Goal: Task Accomplishment & Management: Complete application form

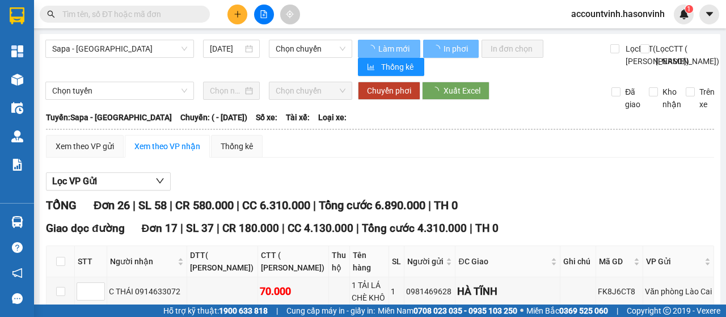
type input "27/08/2022"
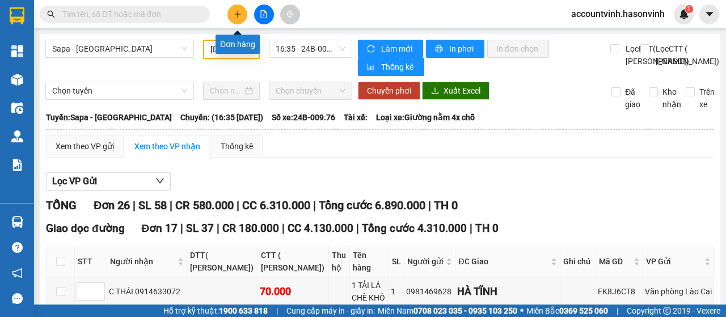
click at [235, 11] on icon "plus" at bounding box center [238, 14] width 8 height 8
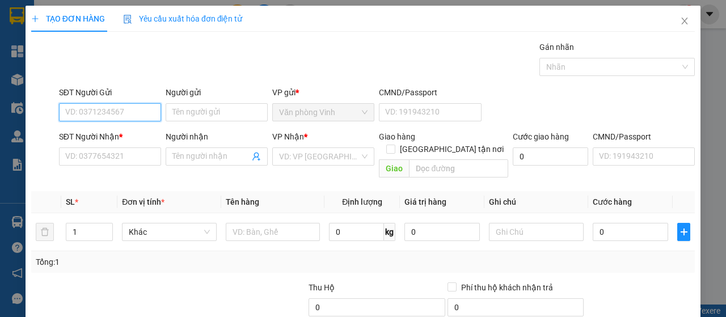
click at [120, 113] on input "SĐT Người Gửi" at bounding box center [110, 112] width 102 height 18
click at [107, 134] on div "0912341628" at bounding box center [108, 134] width 87 height 12
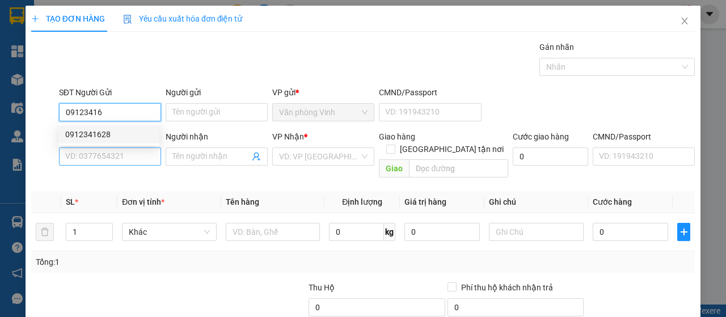
type input "0912341628"
type input "0912714286"
type input "110.000"
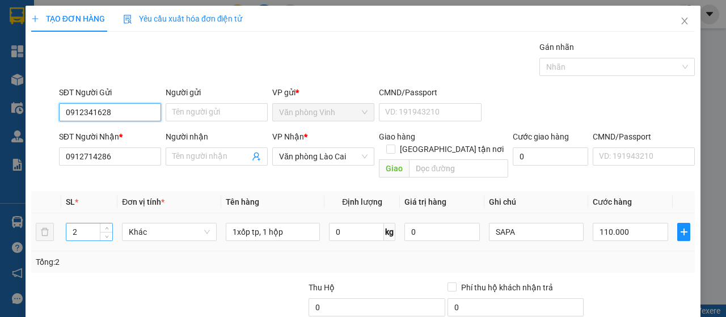
type input "0912341628"
click at [81, 224] on input "2" at bounding box center [89, 231] width 46 height 17
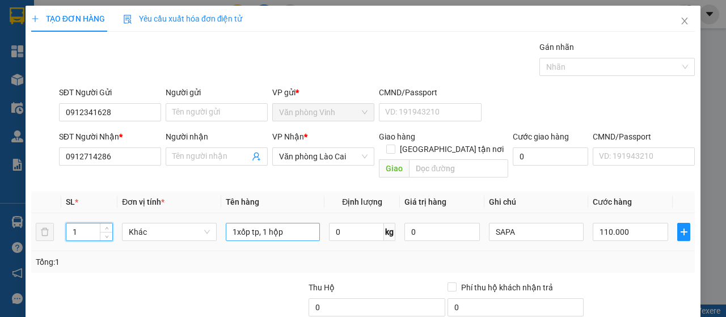
type input "1"
click at [283, 223] on input "1xốp tp, 1 hộp" at bounding box center [273, 232] width 95 height 18
type input "1xốp tP"
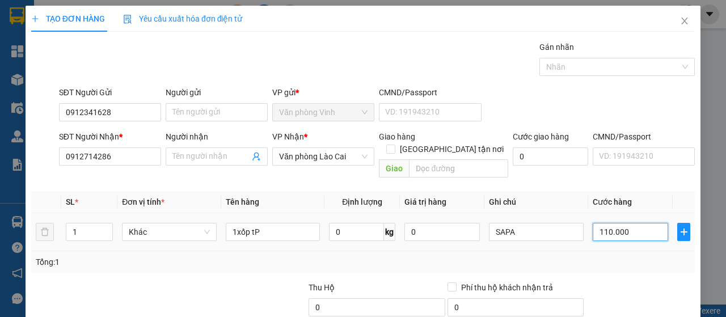
click at [620, 223] on input "110.000" at bounding box center [630, 232] width 75 height 18
type input "5"
type input "50"
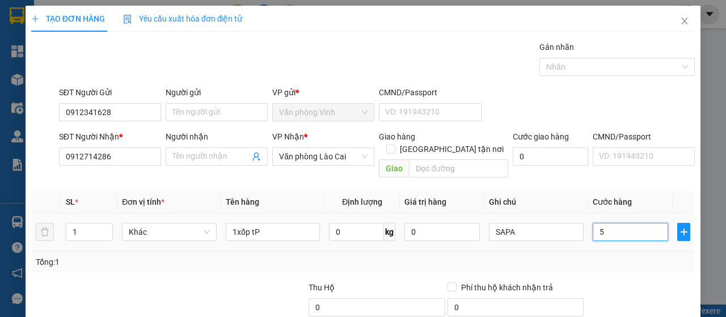
type input "50"
type input "500"
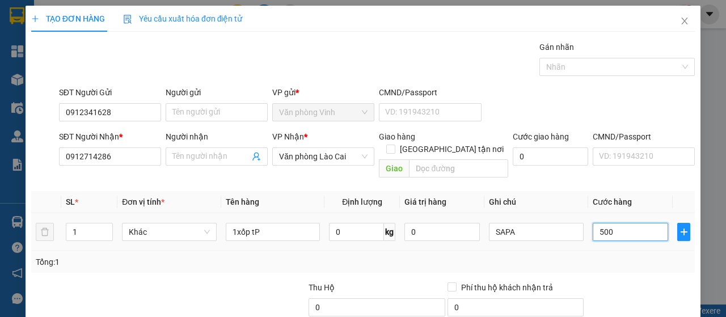
type input "5.000"
type input "50.000"
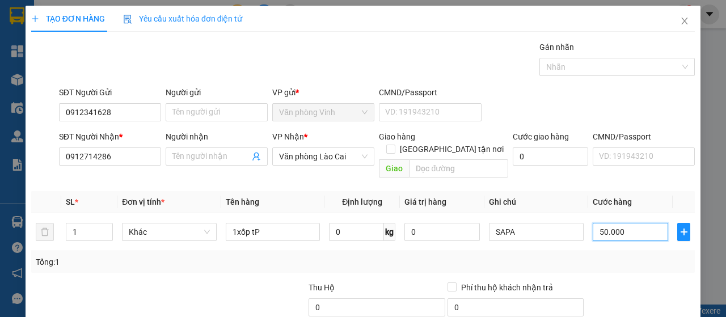
type input "50.000"
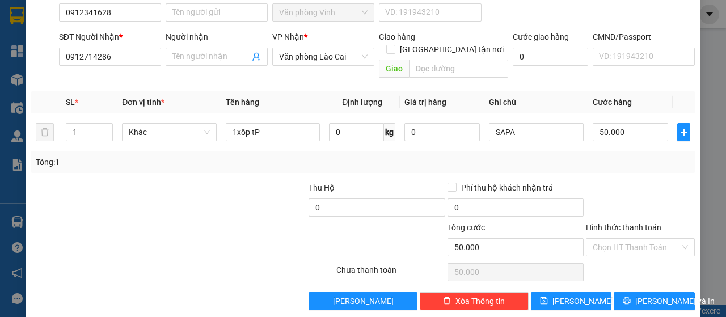
scroll to position [101, 0]
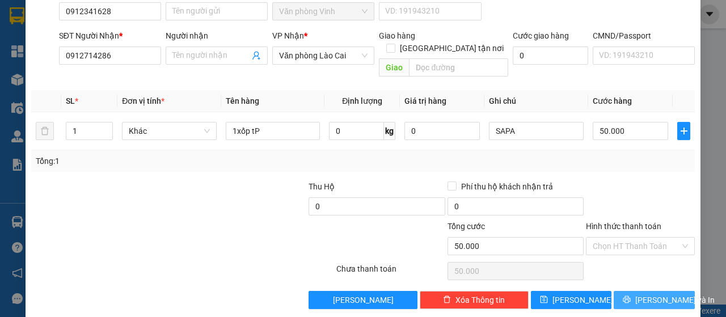
click at [655, 294] on span "[PERSON_NAME] và In" at bounding box center [674, 300] width 79 height 12
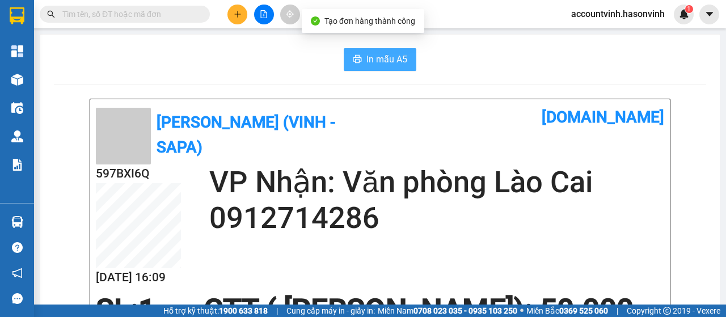
click at [381, 58] on span "In mẫu A5" at bounding box center [386, 59] width 41 height 14
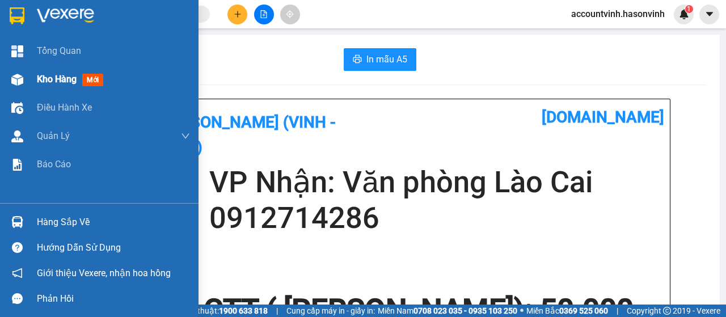
click at [20, 81] on img at bounding box center [17, 80] width 12 height 12
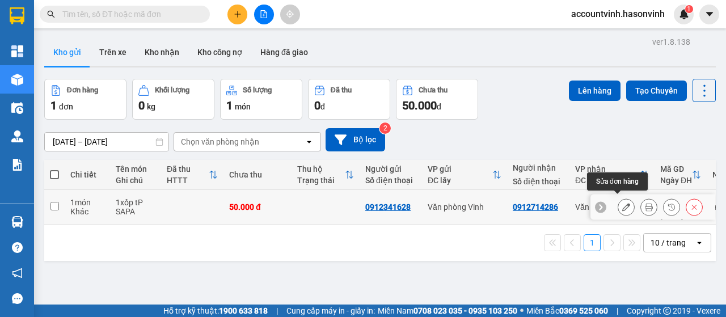
click at [622, 204] on icon at bounding box center [626, 207] width 8 height 8
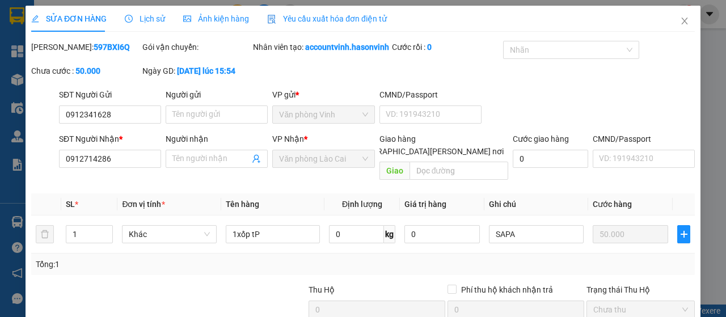
type input "0912341628"
type input "0912714286"
type input "50.000"
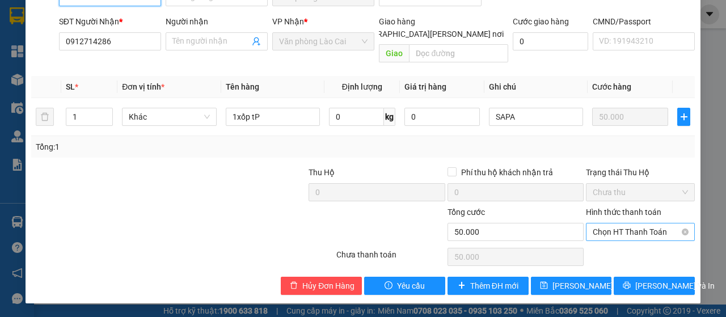
click at [635, 235] on span "Chọn HT Thanh Toán" at bounding box center [640, 231] width 95 height 17
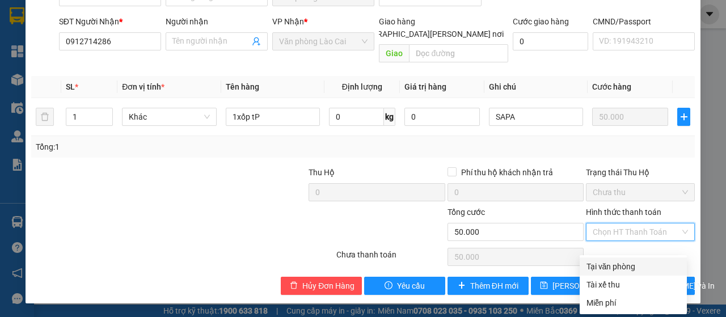
click at [627, 260] on div "Tại văn phòng" at bounding box center [633, 266] width 94 height 12
type input "0"
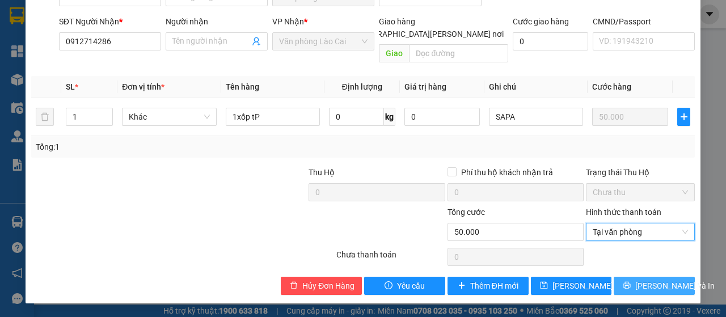
click at [655, 287] on span "[PERSON_NAME] và In" at bounding box center [674, 286] width 79 height 12
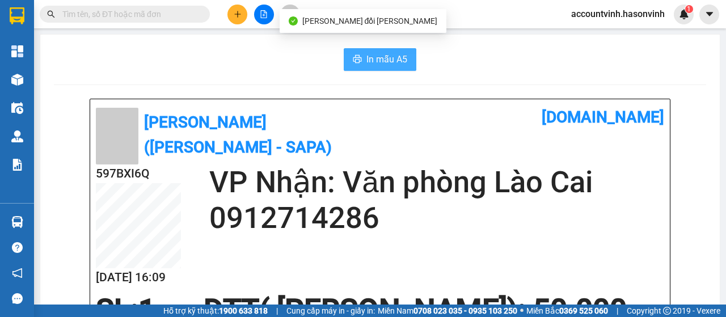
click at [389, 60] on span "In mẫu A5" at bounding box center [386, 59] width 41 height 14
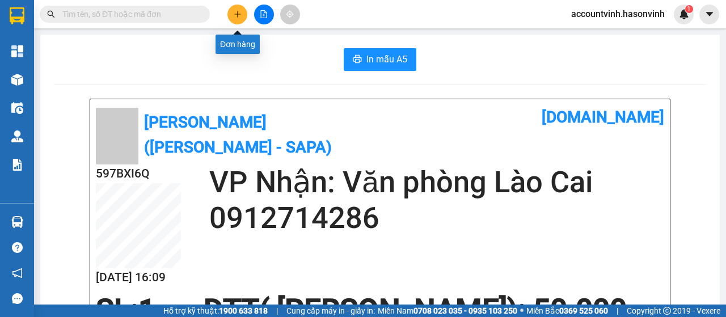
click at [230, 18] on button at bounding box center [237, 15] width 20 height 20
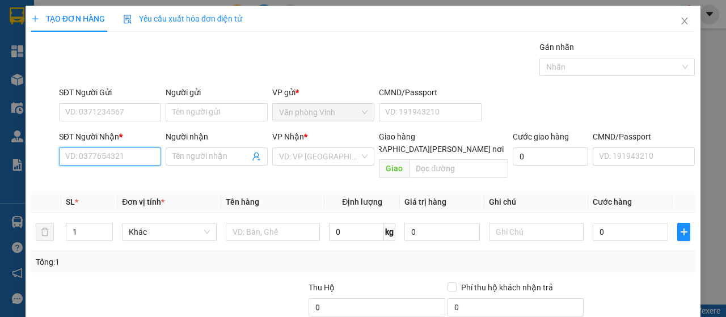
click at [99, 156] on input "SĐT Người Nhận *" at bounding box center [110, 156] width 102 height 18
click at [131, 177] on div "0364909709" at bounding box center [108, 178] width 87 height 12
type input "0364909709"
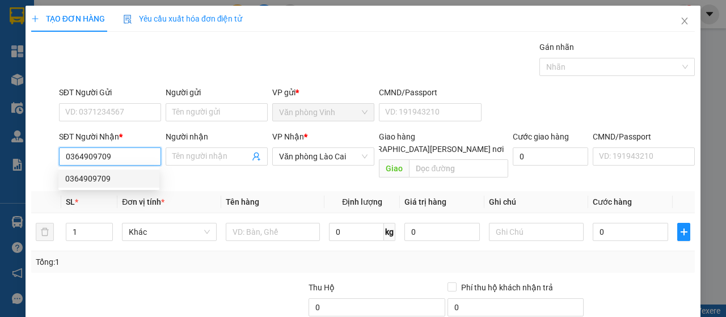
type input "140.000"
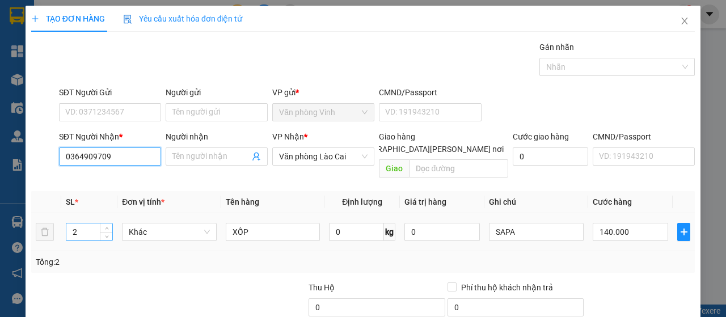
type input "0364909709"
click at [71, 223] on input "2" at bounding box center [89, 231] width 46 height 17
click at [82, 223] on input "2" at bounding box center [89, 231] width 46 height 17
type input "1"
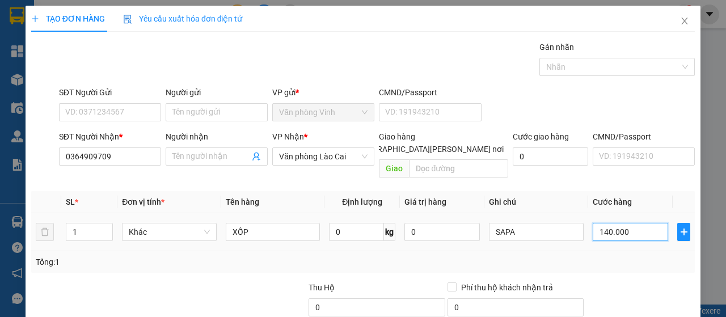
click at [619, 223] on input "140.000" at bounding box center [630, 232] width 75 height 18
type input "7"
type input "70"
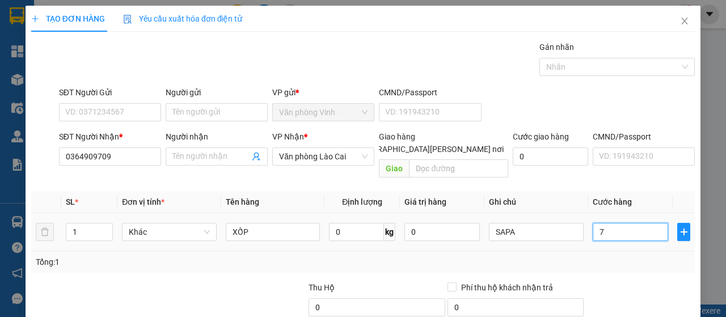
type input "70"
type input "700"
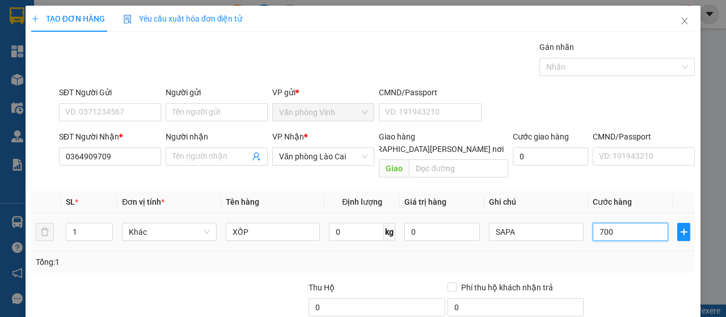
type input "7.000"
type input "70.000"
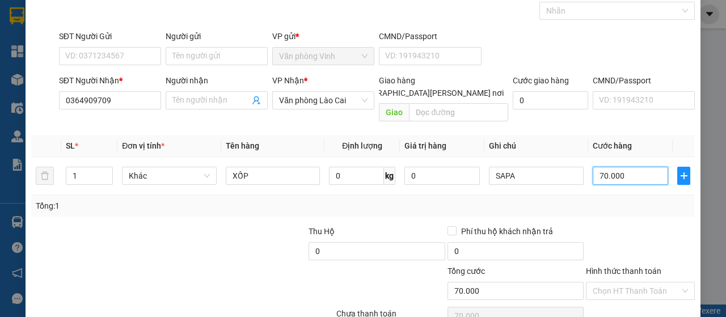
scroll to position [101, 0]
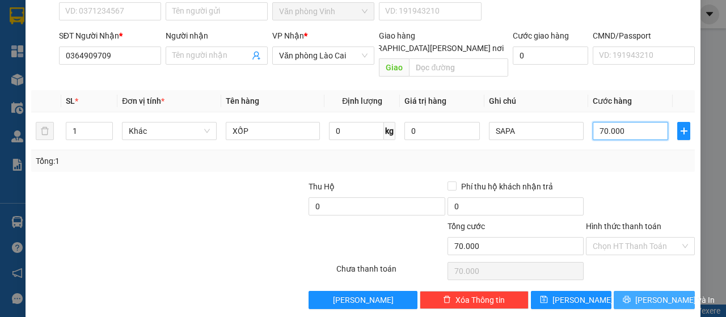
type input "70.000"
click at [650, 294] on span "[PERSON_NAME] và In" at bounding box center [674, 300] width 79 height 12
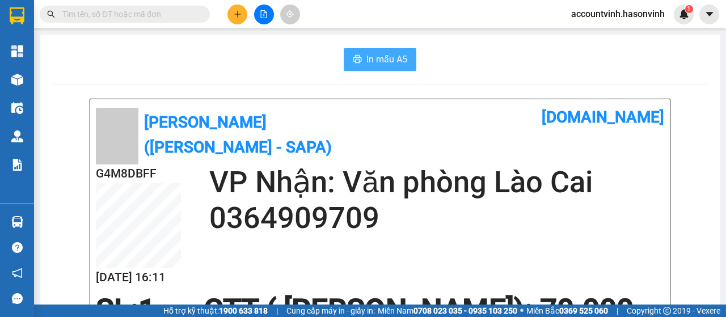
click at [394, 65] on span "In mẫu A5" at bounding box center [386, 59] width 41 height 14
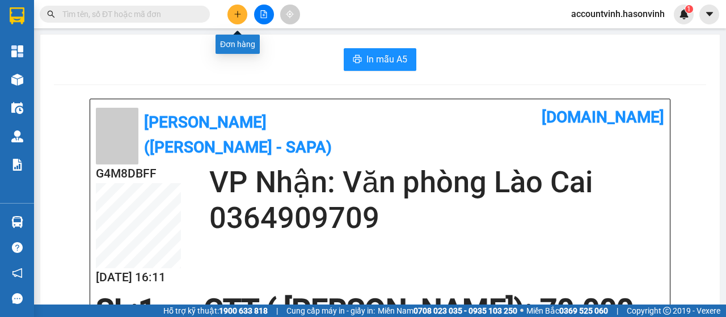
click at [239, 13] on icon "plus" at bounding box center [238, 14] width 8 height 8
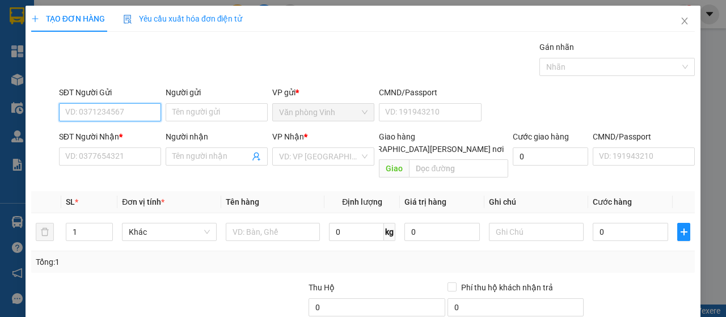
click at [139, 115] on input "SĐT Người Gửi" at bounding box center [110, 112] width 102 height 18
type input "0969454157"
click at [111, 136] on div "0969454157" at bounding box center [108, 134] width 87 height 12
type input "0948267960"
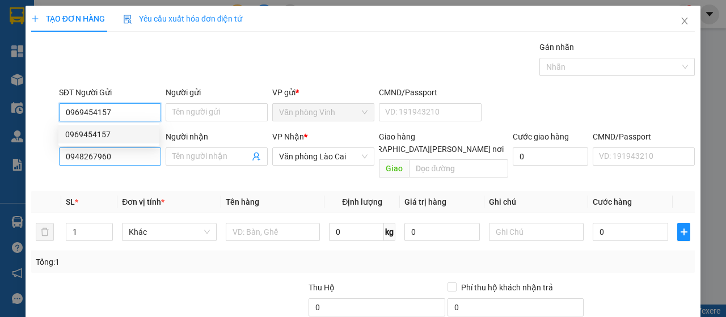
type input "70.000"
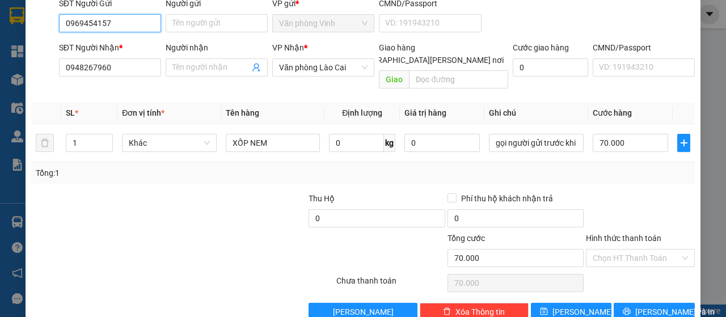
scroll to position [101, 0]
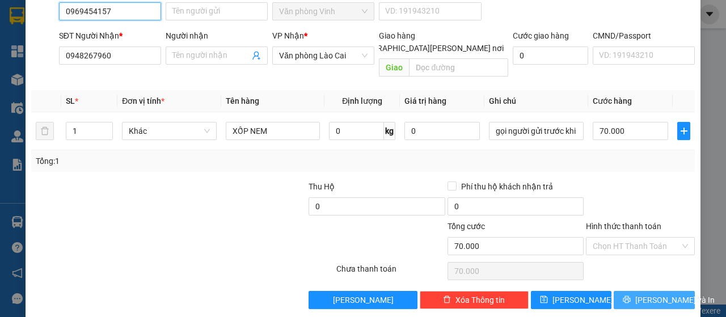
type input "0969454157"
click at [655, 294] on span "[PERSON_NAME] và In" at bounding box center [674, 300] width 79 height 12
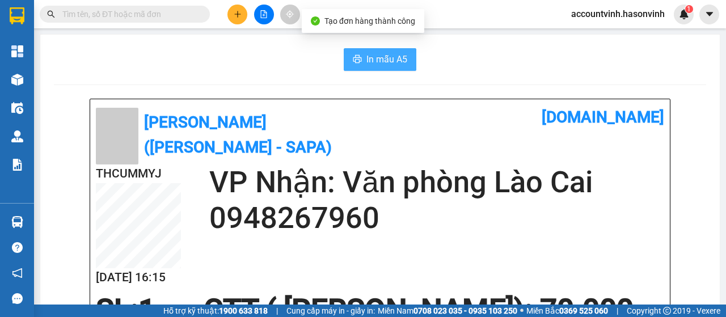
click at [387, 60] on span "In mẫu A5" at bounding box center [386, 59] width 41 height 14
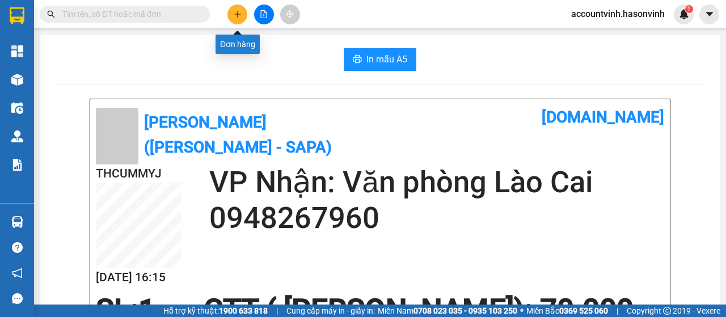
click at [233, 10] on button at bounding box center [237, 15] width 20 height 20
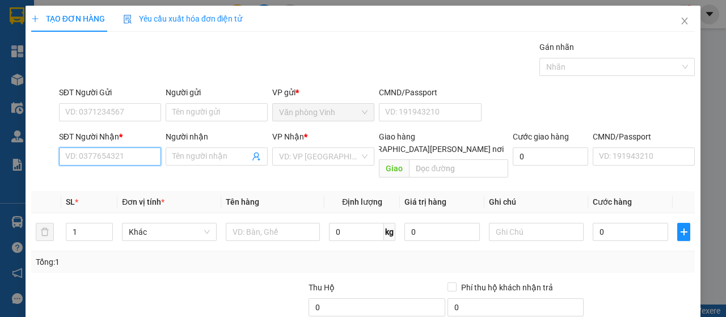
click at [128, 160] on input "SĐT Người Nhận *" at bounding box center [110, 156] width 102 height 18
click at [135, 157] on input "SĐT Người Nhận *" at bounding box center [110, 156] width 102 height 18
click at [133, 160] on input "SĐT Người Nhận *" at bounding box center [110, 156] width 102 height 18
click at [133, 181] on div "0989377381" at bounding box center [108, 178] width 87 height 12
type input "0989377381"
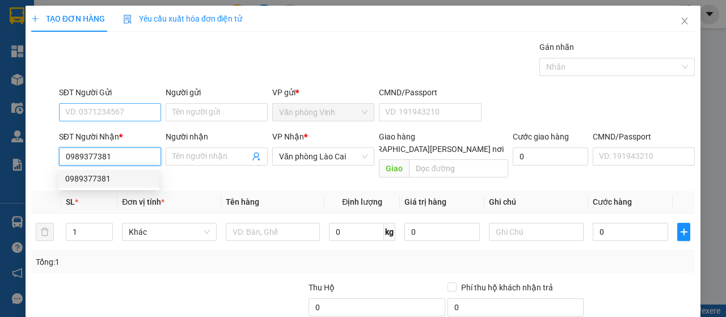
type input "60.000"
type input "0989377381"
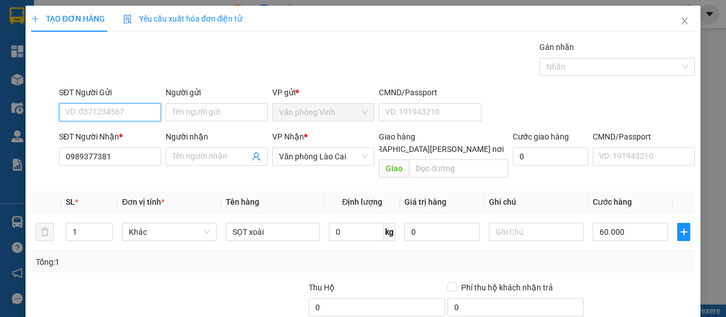
click at [142, 108] on input "SĐT Người Gửi" at bounding box center [110, 112] width 102 height 18
click at [147, 136] on div "0363736957 - [PERSON_NAME]" at bounding box center [121, 134] width 112 height 12
type input "0363736957"
type input "[PERSON_NAME]"
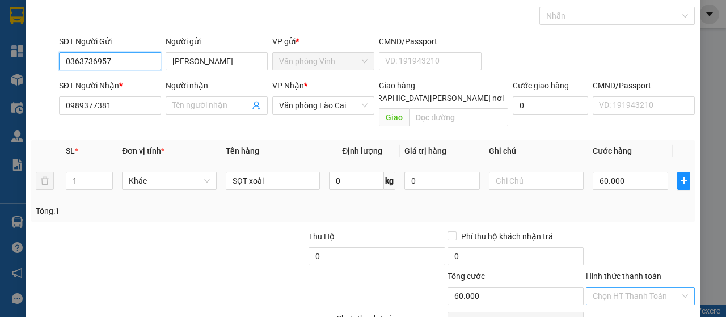
scroll to position [101, 0]
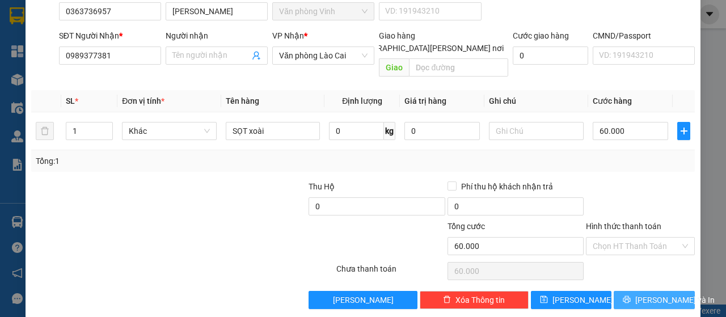
click at [652, 294] on span "[PERSON_NAME] và In" at bounding box center [674, 300] width 79 height 12
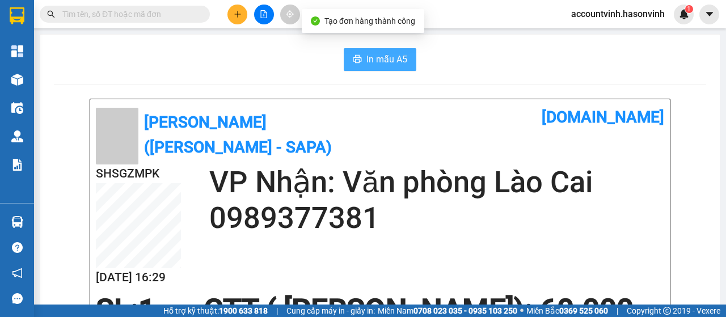
click at [383, 63] on span "In mẫu A5" at bounding box center [386, 59] width 41 height 14
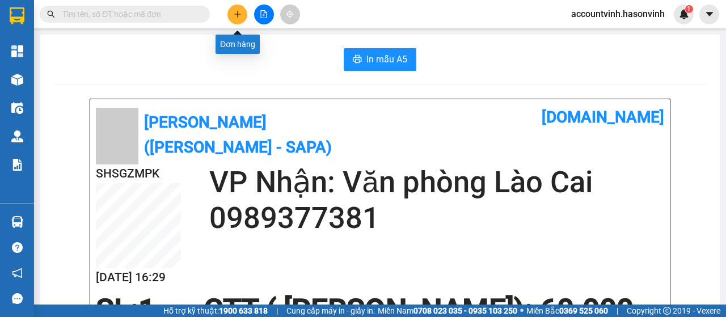
click at [235, 13] on icon "plus" at bounding box center [238, 14] width 8 height 8
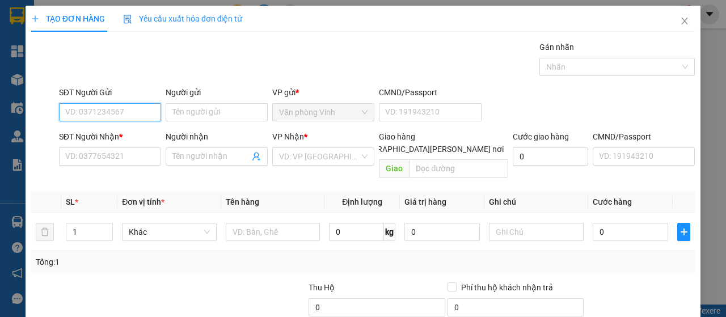
click at [111, 108] on input "SĐT Người Gửi" at bounding box center [110, 112] width 102 height 18
type input "0912046969"
click at [115, 139] on div "0912046969" at bounding box center [108, 134] width 87 height 12
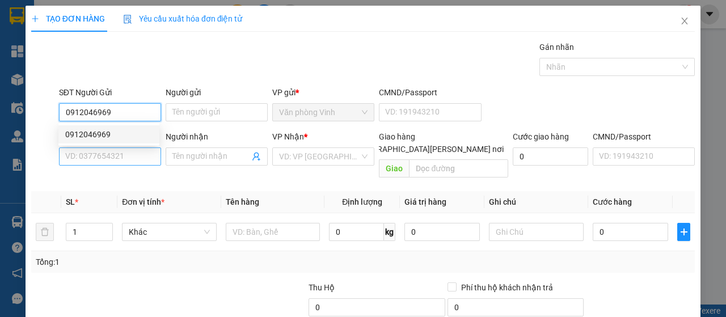
type input "0947147929"
type input "50.000"
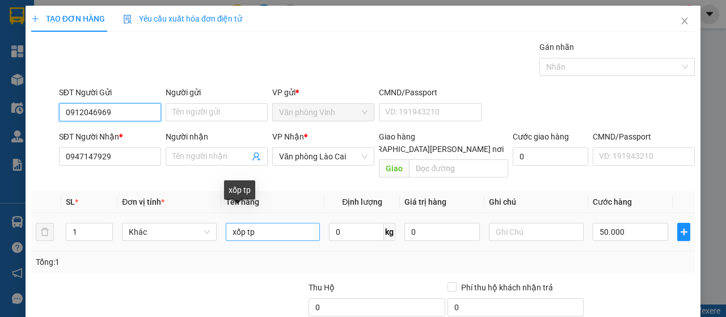
type input "0912046969"
click at [262, 223] on input "xốp tp" at bounding box center [273, 232] width 95 height 18
type input "x"
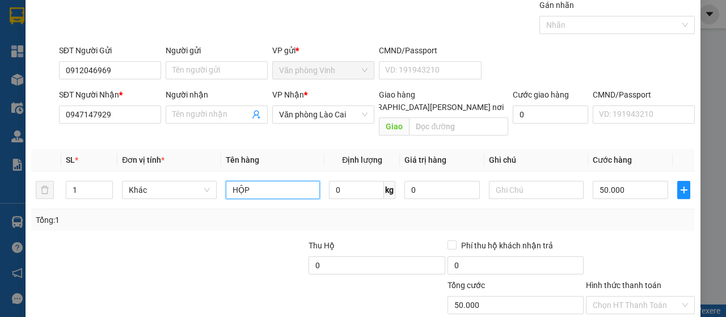
scroll to position [101, 0]
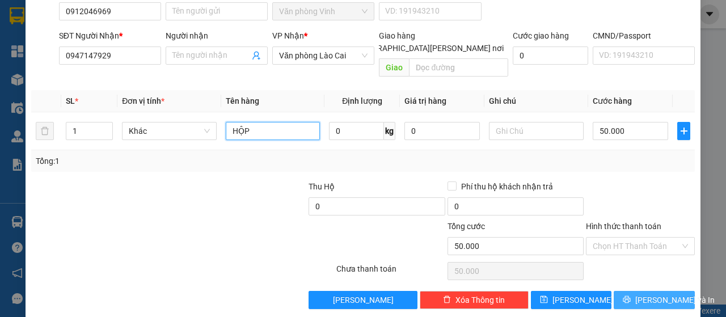
type input "HỘP"
click at [659, 294] on span "[PERSON_NAME] và In" at bounding box center [674, 300] width 79 height 12
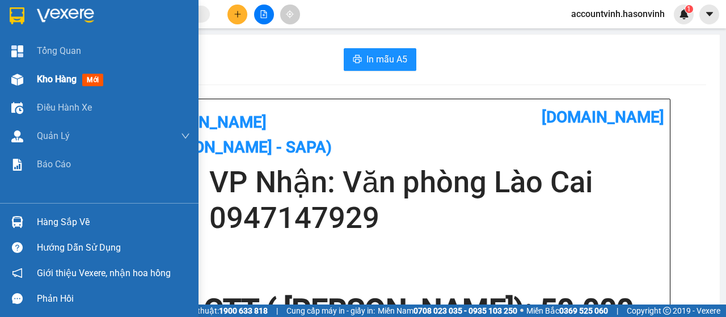
click at [18, 78] on img at bounding box center [17, 80] width 12 height 12
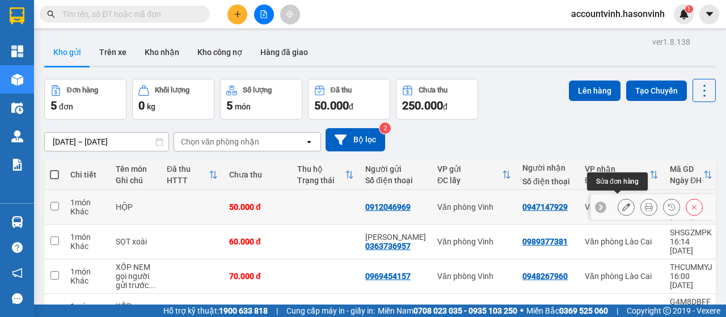
click at [622, 203] on icon at bounding box center [626, 207] width 8 height 8
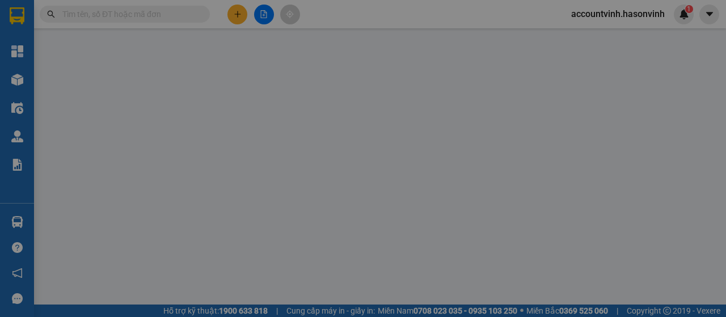
type input "0912046969"
type input "0947147929"
type input "50.000"
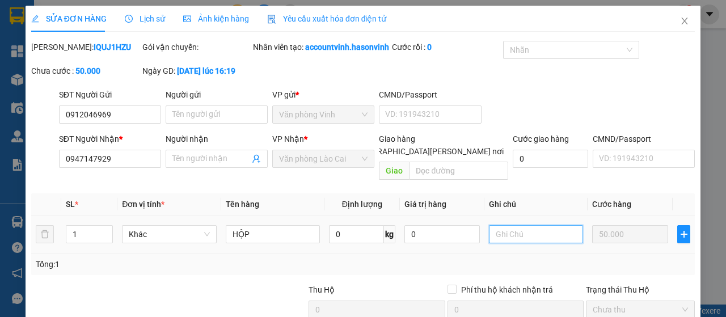
click at [501, 243] on input "text" at bounding box center [536, 234] width 94 height 18
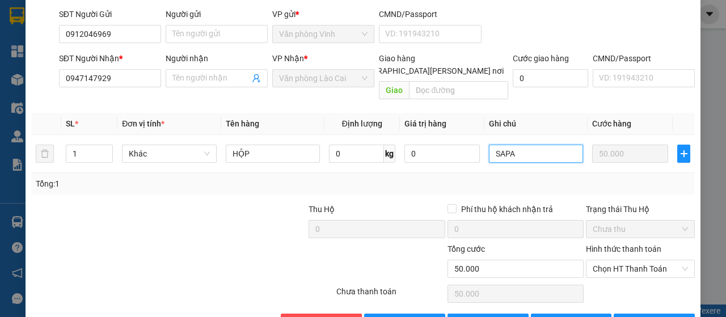
scroll to position [129, 0]
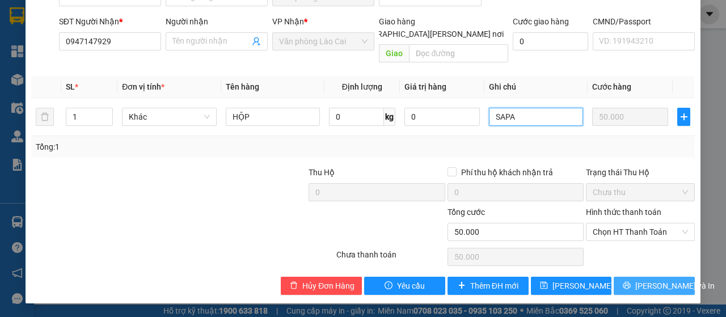
type input "SAPA"
click at [663, 285] on span "[PERSON_NAME] và In" at bounding box center [674, 286] width 79 height 12
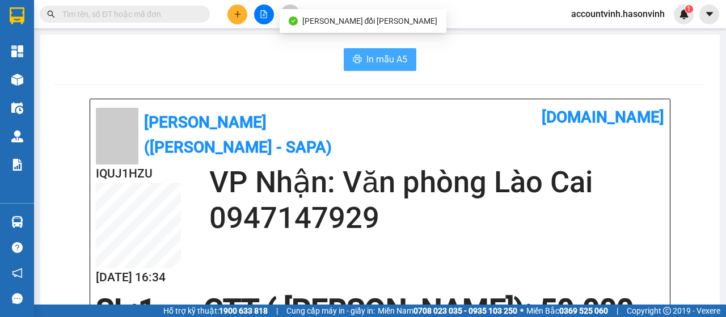
click at [379, 61] on span "In mẫu A5" at bounding box center [386, 59] width 41 height 14
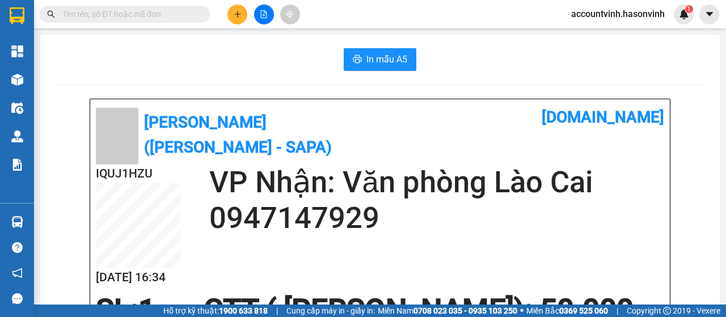
click at [235, 11] on icon "plus" at bounding box center [238, 14] width 8 height 8
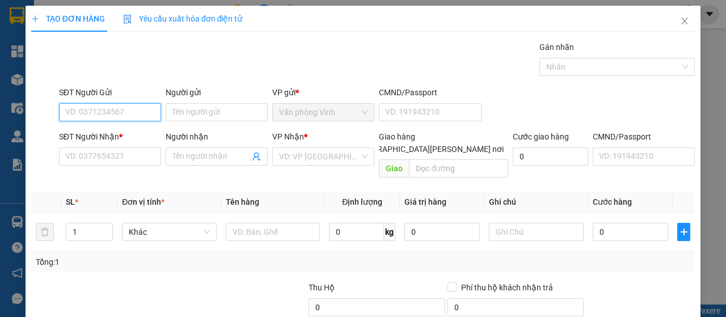
click at [128, 111] on input "SĐT Người Gửi" at bounding box center [110, 112] width 102 height 18
click at [104, 138] on div "0972729760" at bounding box center [108, 134] width 87 height 12
type input "0972729760"
type input "0973871628"
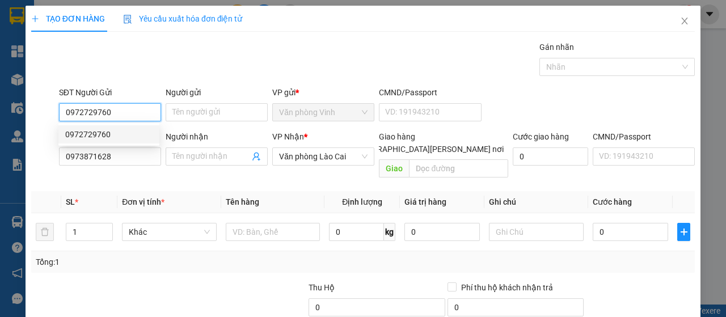
type input "90.000"
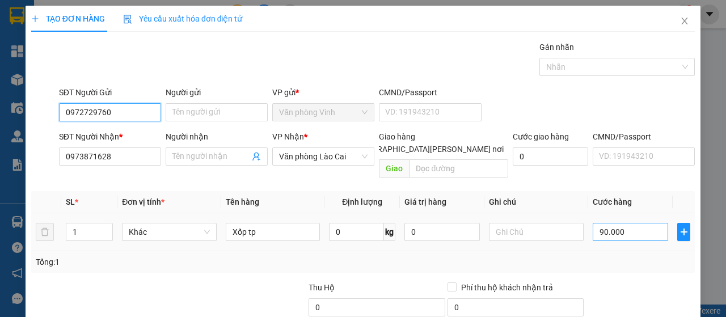
type input "0972729760"
click at [604, 223] on input "90.000" at bounding box center [630, 232] width 75 height 18
type input "1"
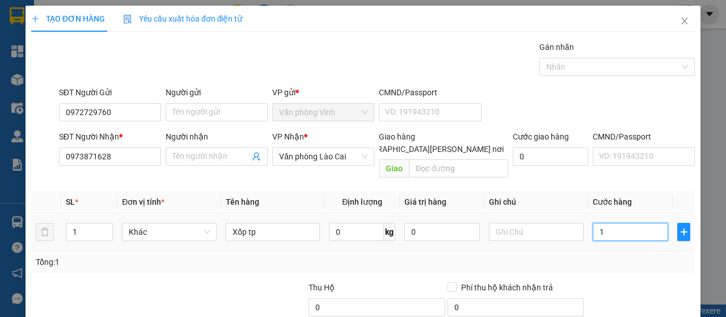
type input "10"
type input "100"
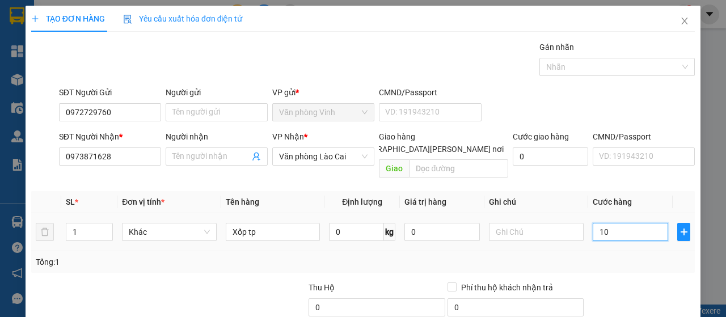
type input "100"
type input "1.000"
type input "10.000"
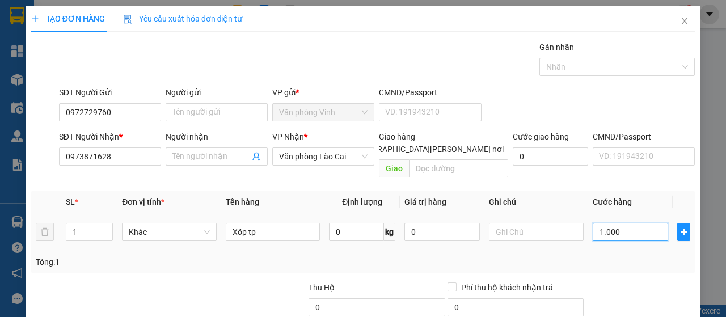
type input "10.000"
type input "100.000"
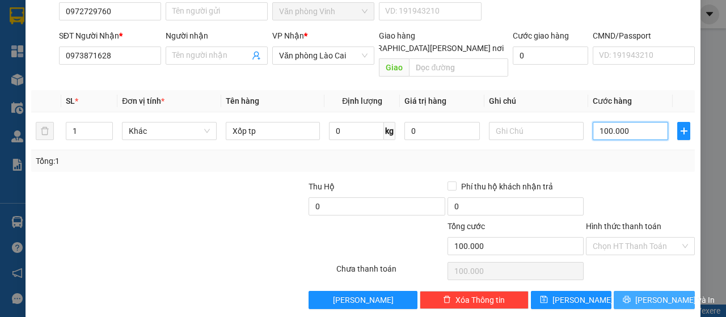
type input "100.000"
click at [653, 294] on span "[PERSON_NAME] và In" at bounding box center [674, 300] width 79 height 12
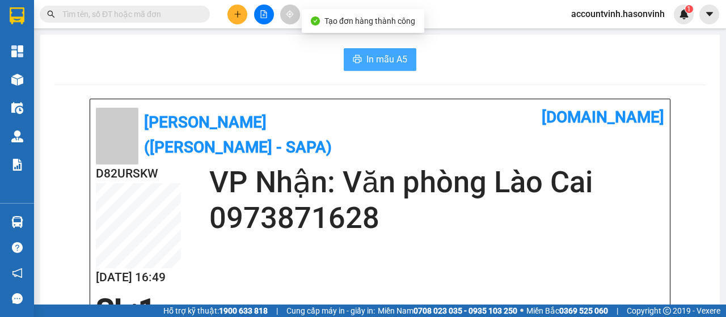
click at [382, 56] on span "In mẫu A5" at bounding box center [386, 59] width 41 height 14
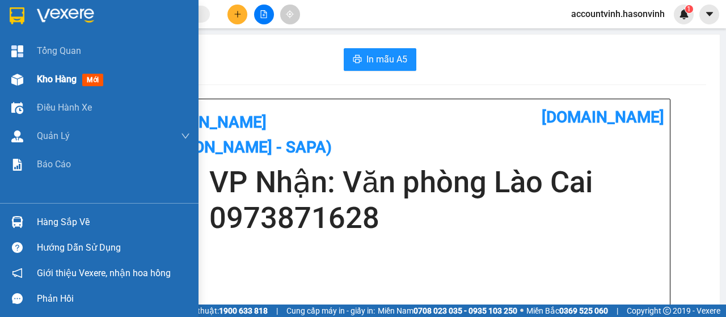
click at [23, 78] on div at bounding box center [17, 80] width 20 height 20
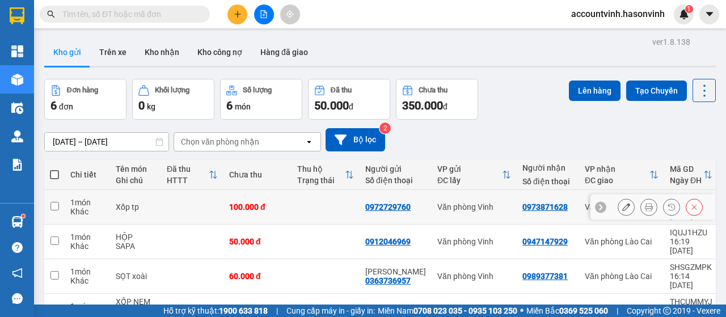
click at [53, 202] on input "checkbox" at bounding box center [54, 206] width 9 height 9
checkbox input "true"
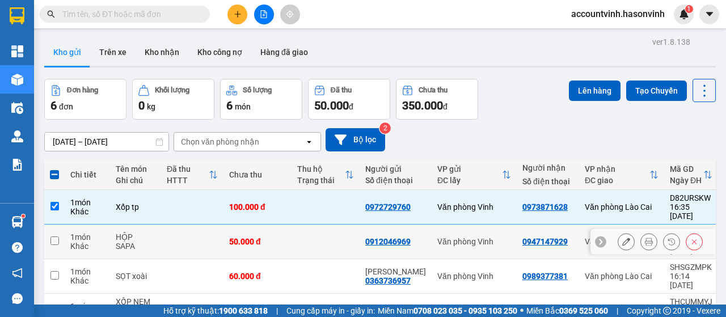
click at [55, 236] on input "checkbox" at bounding box center [54, 240] width 9 height 9
checkbox input "true"
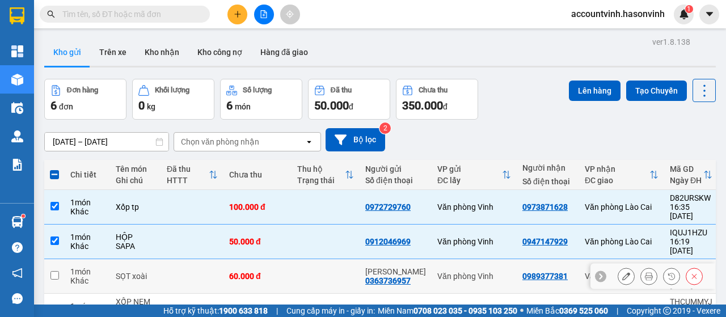
click at [56, 271] on input "checkbox" at bounding box center [54, 275] width 9 height 9
checkbox input "true"
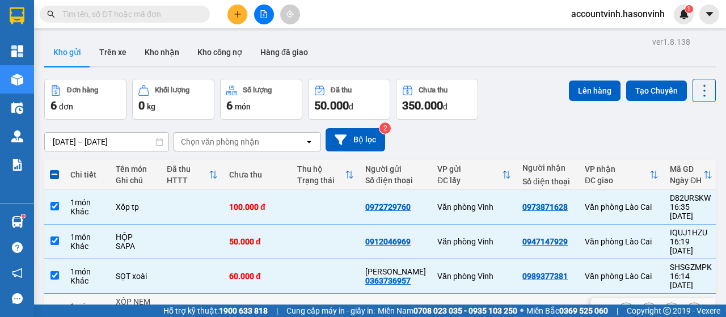
click at [52, 294] on td at bounding box center [54, 311] width 20 height 35
checkbox input "true"
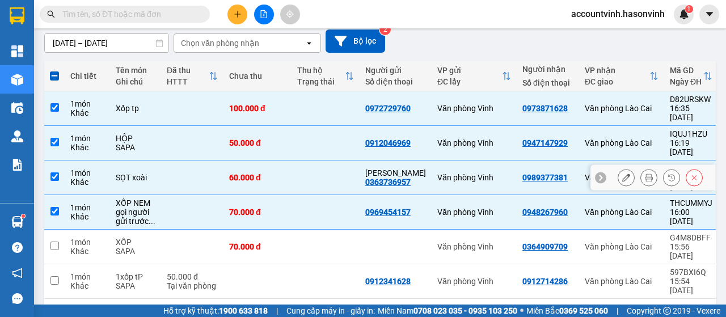
scroll to position [99, 0]
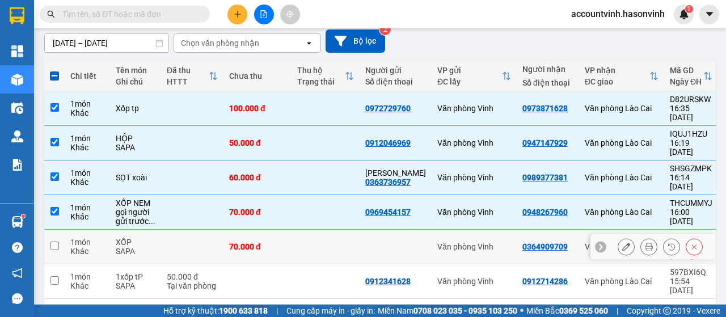
click at [51, 242] on input "checkbox" at bounding box center [54, 246] width 9 height 9
checkbox input "true"
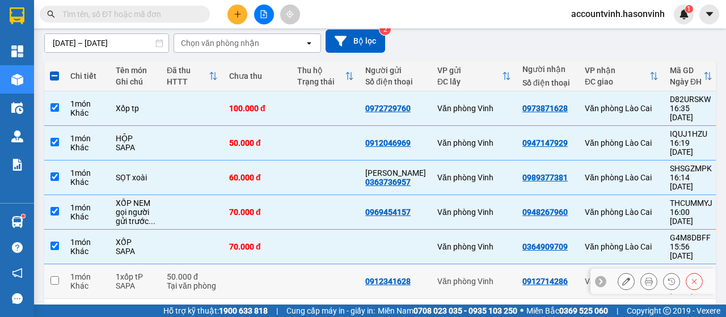
click at [51, 276] on input "checkbox" at bounding box center [54, 280] width 9 height 9
checkbox input "true"
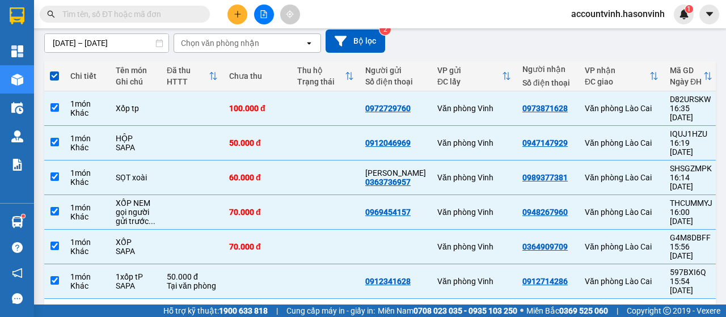
scroll to position [0, 0]
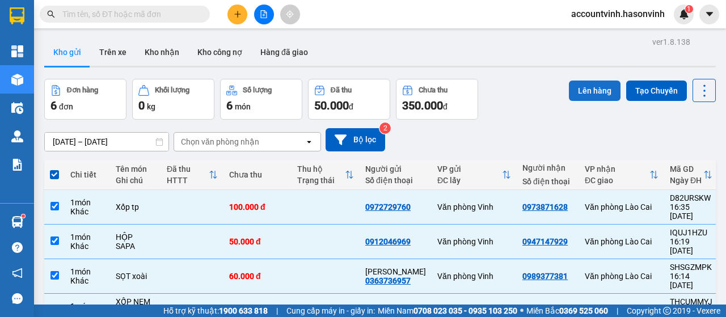
click at [583, 90] on button "Lên hàng" at bounding box center [595, 91] width 52 height 20
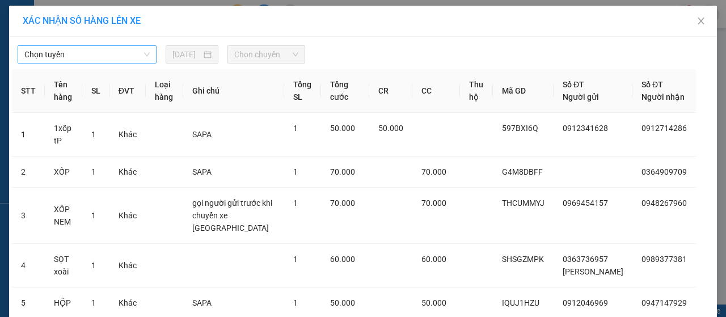
click at [102, 57] on span "Chọn tuyến" at bounding box center [86, 54] width 125 height 17
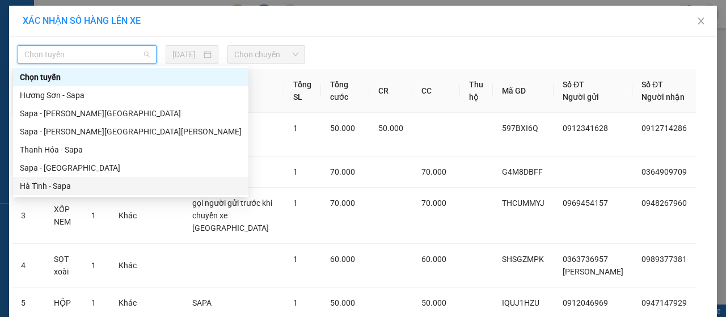
click at [69, 183] on div "Hà Tĩnh - Sapa" at bounding box center [131, 186] width 222 height 12
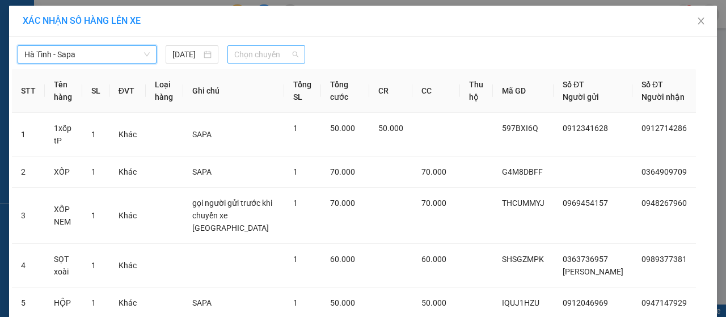
click at [255, 54] on span "Chọn chuyến" at bounding box center [266, 54] width 64 height 17
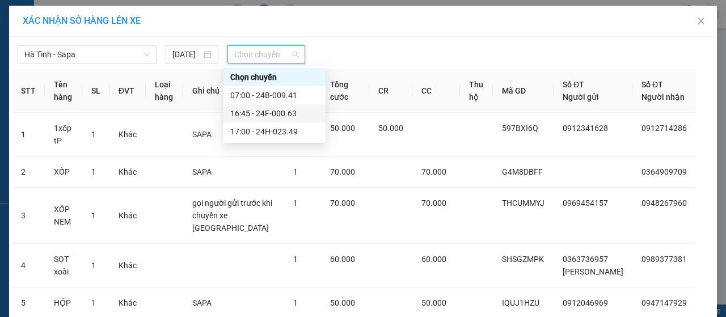
click at [270, 116] on div "16:45 - 24F-000.63" at bounding box center [274, 113] width 88 height 12
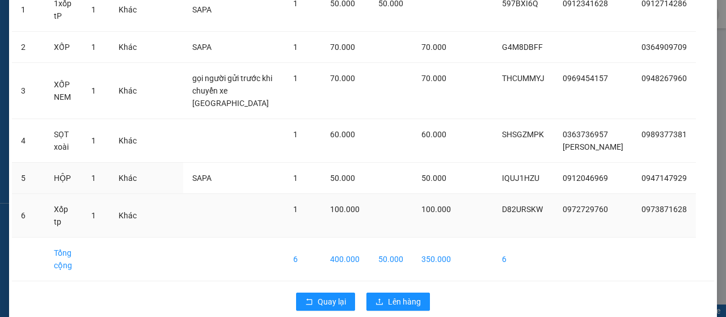
scroll to position [133, 0]
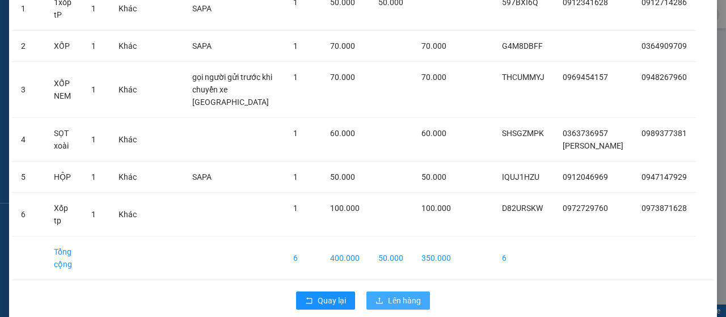
click at [391, 294] on span "Lên hàng" at bounding box center [404, 300] width 33 height 12
